Goal: Information Seeking & Learning: Find specific fact

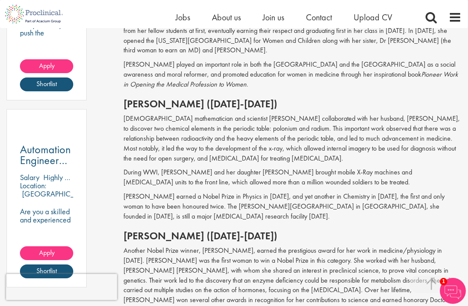
scroll to position [619, 0]
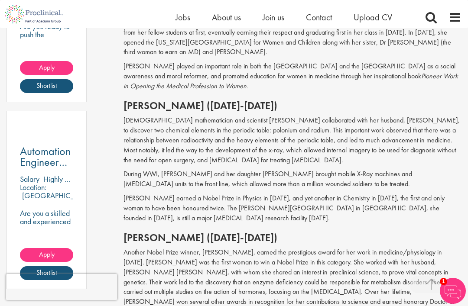
click at [124, 116] on p "[DEMOGRAPHIC_DATA] mathematician and scientist [PERSON_NAME] collaborated with …" at bounding box center [292, 140] width 338 height 49
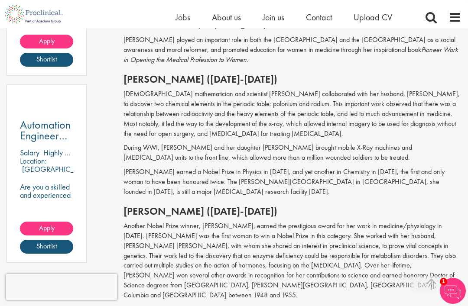
scroll to position [646, 0]
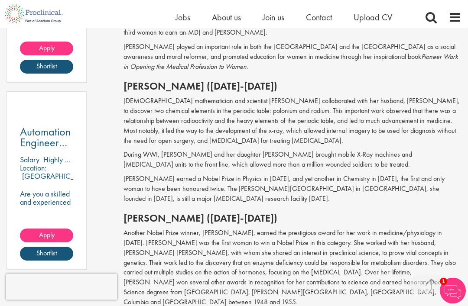
scroll to position [608, 0]
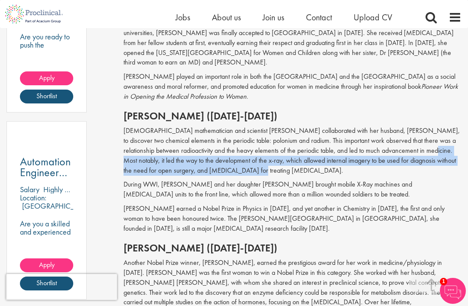
drag, startPoint x: 379, startPoint y: 132, endPoint x: 384, endPoint y: 145, distance: 14.1
click at [384, 145] on p "[DEMOGRAPHIC_DATA] mathematician and scientist [PERSON_NAME] collaborated with …" at bounding box center [292, 150] width 338 height 49
click at [224, 146] on p "[DEMOGRAPHIC_DATA] mathematician and scientist [PERSON_NAME] collaborated with …" at bounding box center [292, 150] width 338 height 49
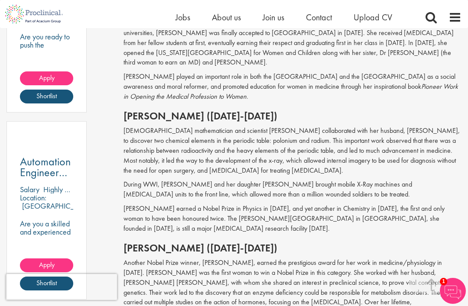
click at [224, 149] on p "[DEMOGRAPHIC_DATA] mathematician and scientist [PERSON_NAME] collaborated with …" at bounding box center [292, 150] width 338 height 49
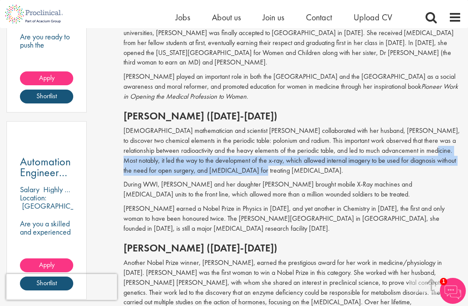
drag, startPoint x: 378, startPoint y: 132, endPoint x: 375, endPoint y: 145, distance: 14.3
click at [375, 145] on p "[DEMOGRAPHIC_DATA] mathematician and scientist [PERSON_NAME] collaborated with …" at bounding box center [292, 150] width 338 height 49
click at [231, 148] on p "[DEMOGRAPHIC_DATA] mathematician and scientist [PERSON_NAME] collaborated with …" at bounding box center [292, 150] width 338 height 49
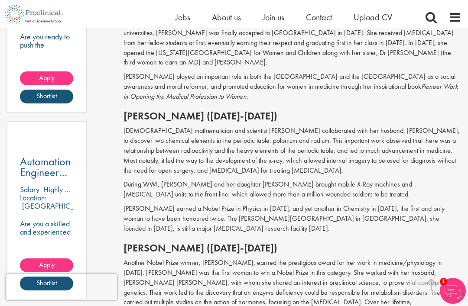
click at [224, 150] on p "[DEMOGRAPHIC_DATA] mathematician and scientist [PERSON_NAME] collaborated with …" at bounding box center [292, 150] width 338 height 49
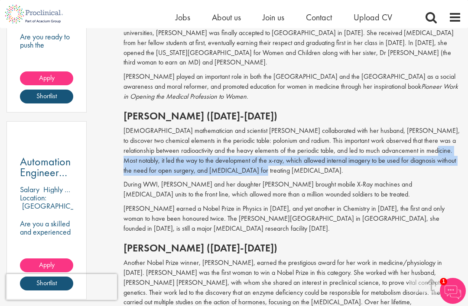
drag, startPoint x: 379, startPoint y: 129, endPoint x: 378, endPoint y: 145, distance: 15.6
click at [378, 145] on p "[DEMOGRAPHIC_DATA] mathematician and scientist [PERSON_NAME] collaborated with …" at bounding box center [292, 150] width 338 height 49
copy p "it led the way to the development of the x-ray, which allowed internal imagery …"
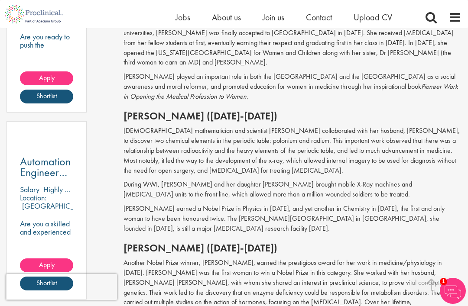
click at [273, 81] on p "[PERSON_NAME] played an important role in both the [GEOGRAPHIC_DATA] and the [G…" at bounding box center [292, 87] width 338 height 30
